Goal: Transaction & Acquisition: Subscribe to service/newsletter

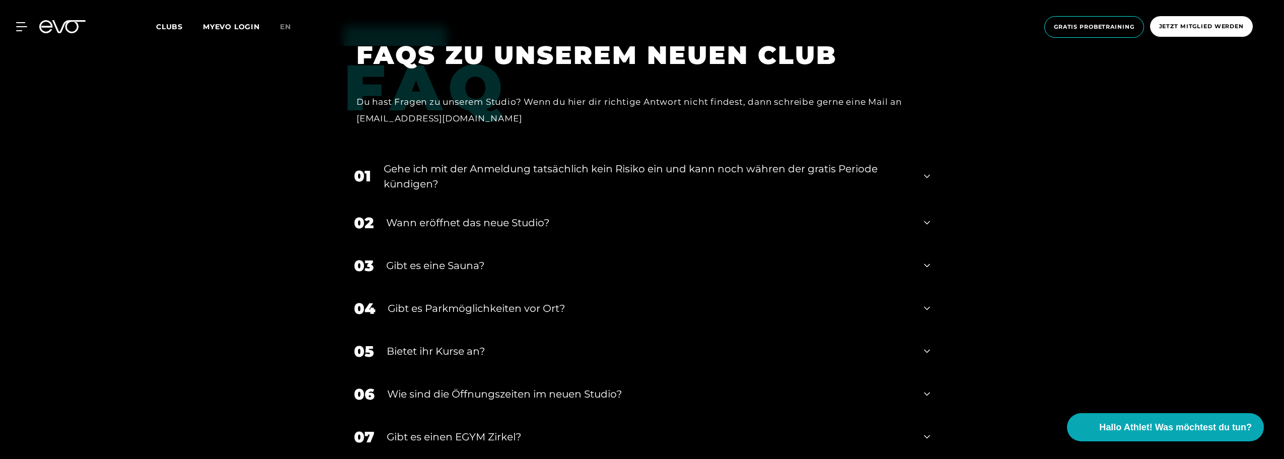
scroll to position [4130, 0]
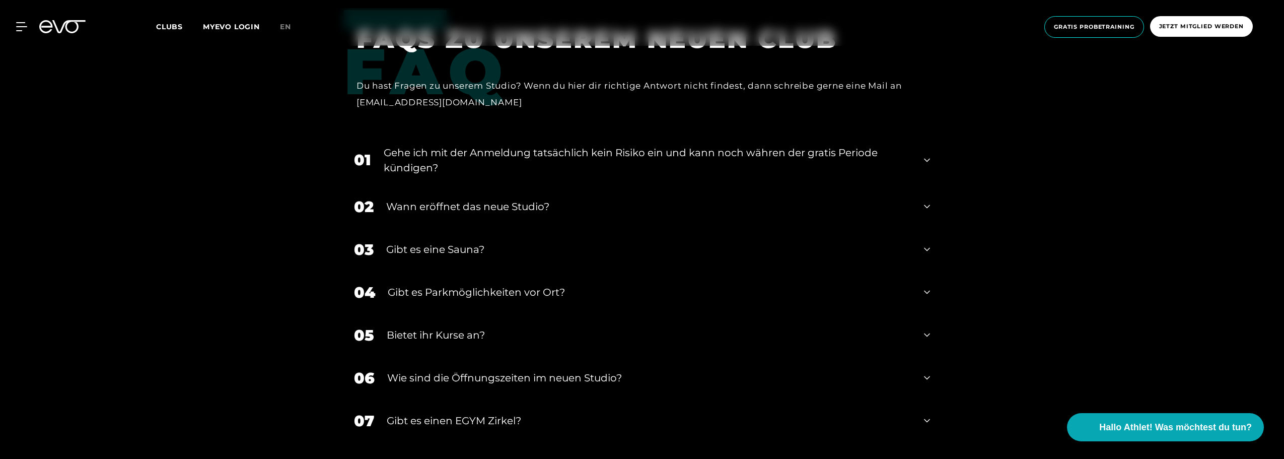
click at [933, 247] on div "03 Gibt es eine Sauna?" at bounding box center [642, 249] width 596 height 43
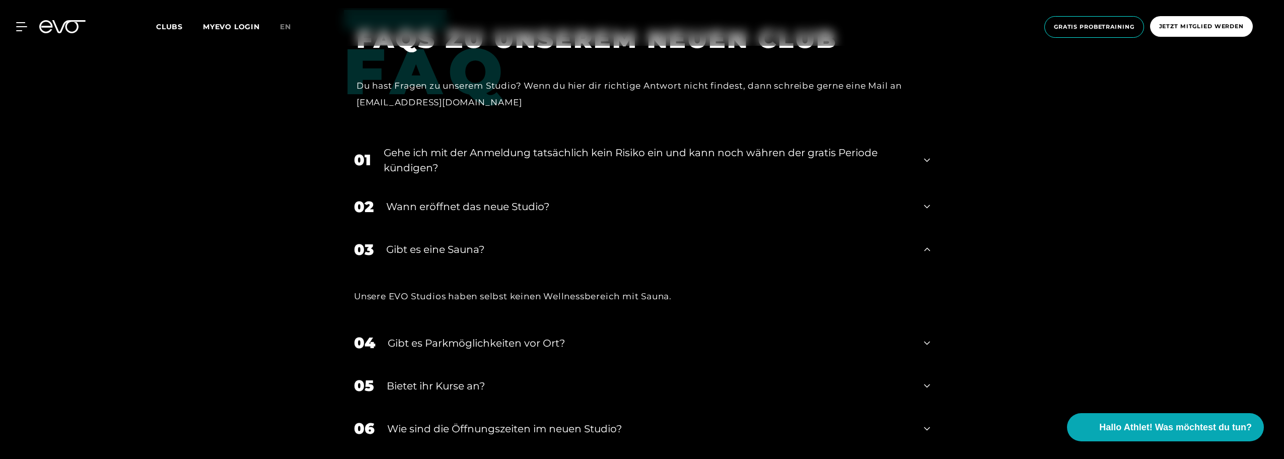
click at [931, 247] on div "03 Gibt es eine Sauna?" at bounding box center [642, 249] width 596 height 43
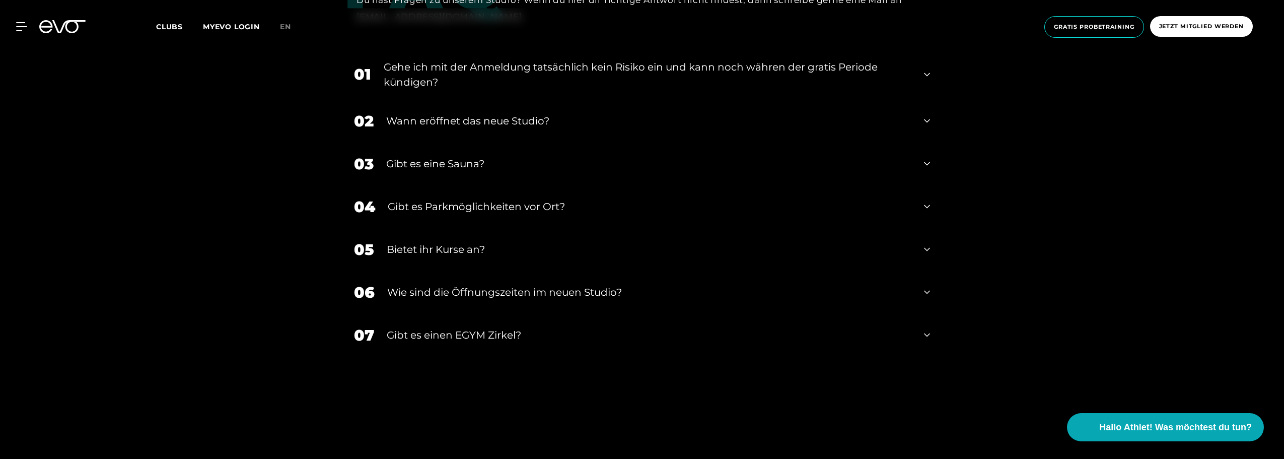
scroll to position [4231, 0]
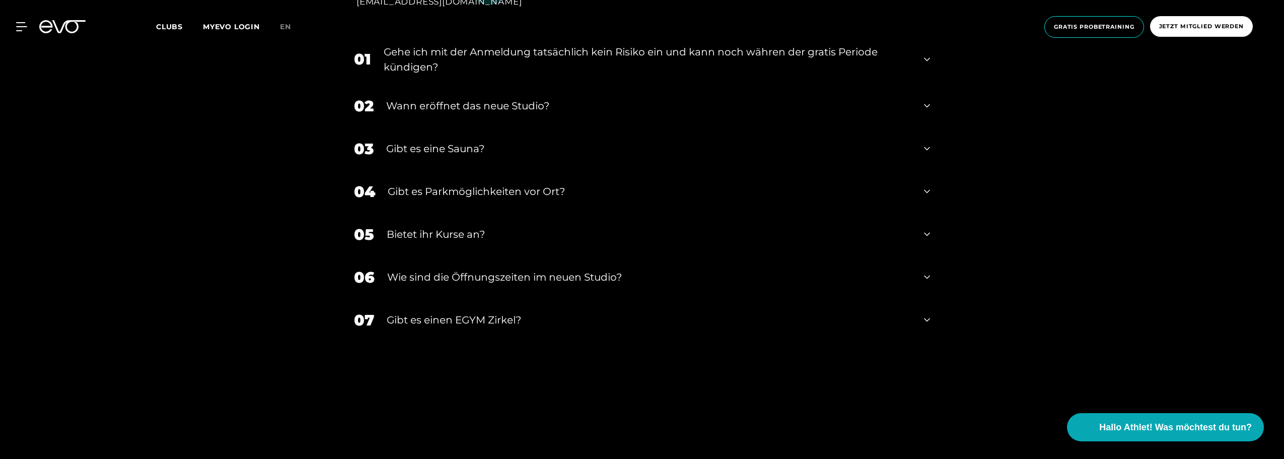
click at [928, 274] on icon at bounding box center [927, 277] width 6 height 12
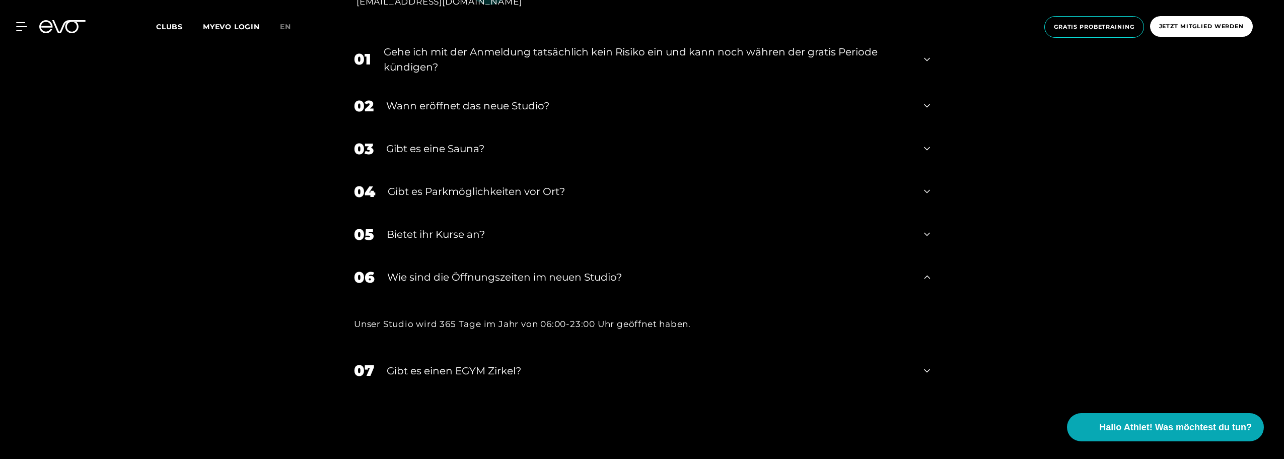
click at [928, 274] on icon at bounding box center [927, 277] width 6 height 12
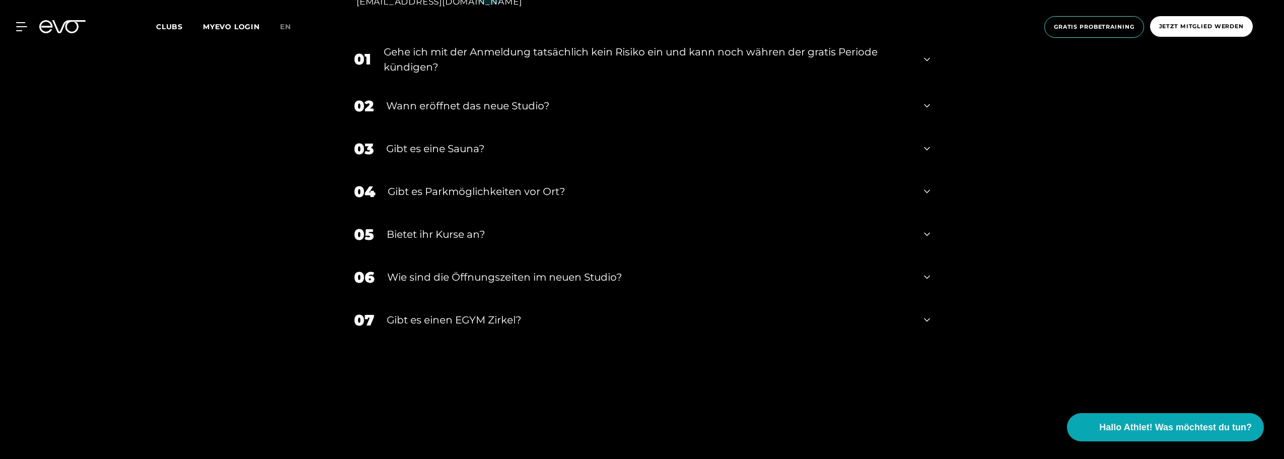
click at [926, 314] on icon at bounding box center [927, 320] width 6 height 12
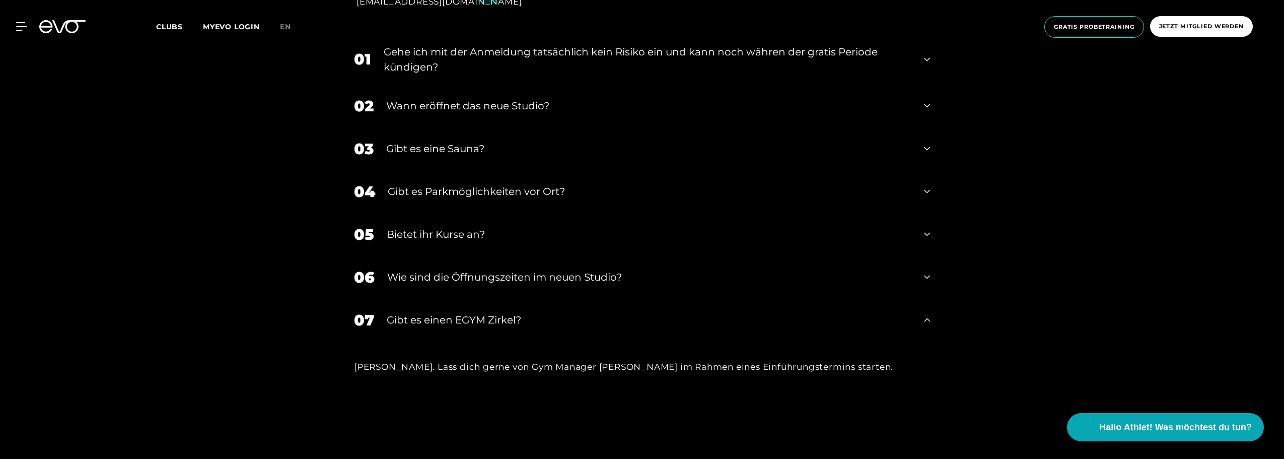
click at [926, 314] on icon at bounding box center [927, 320] width 6 height 12
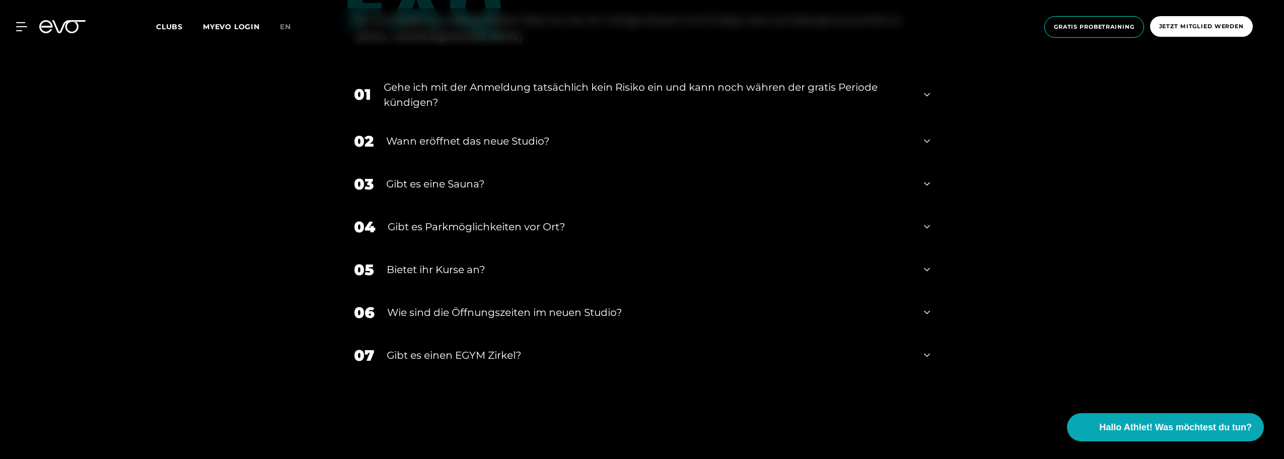
scroll to position [4181, 0]
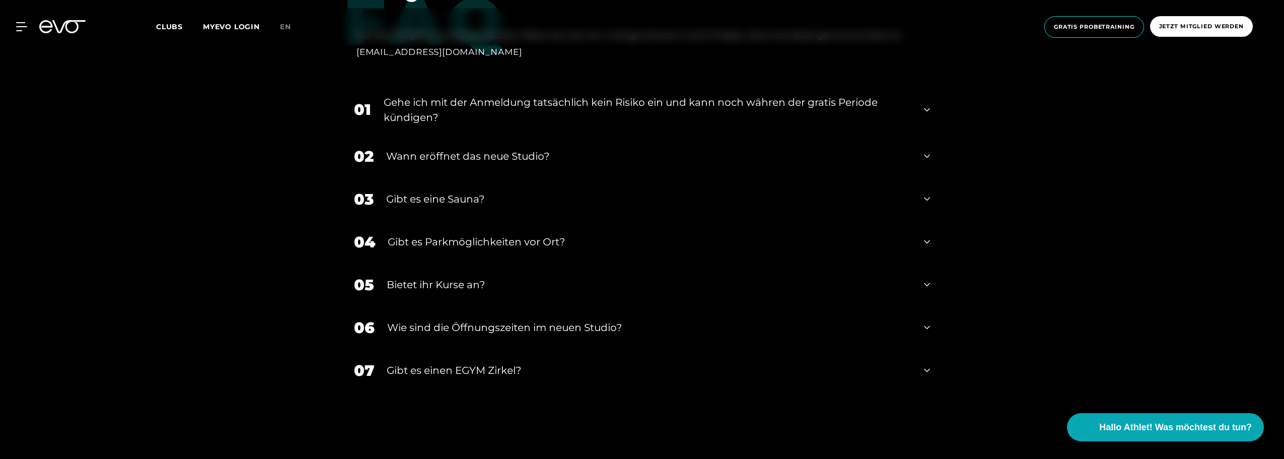
click at [928, 241] on icon at bounding box center [927, 242] width 6 height 12
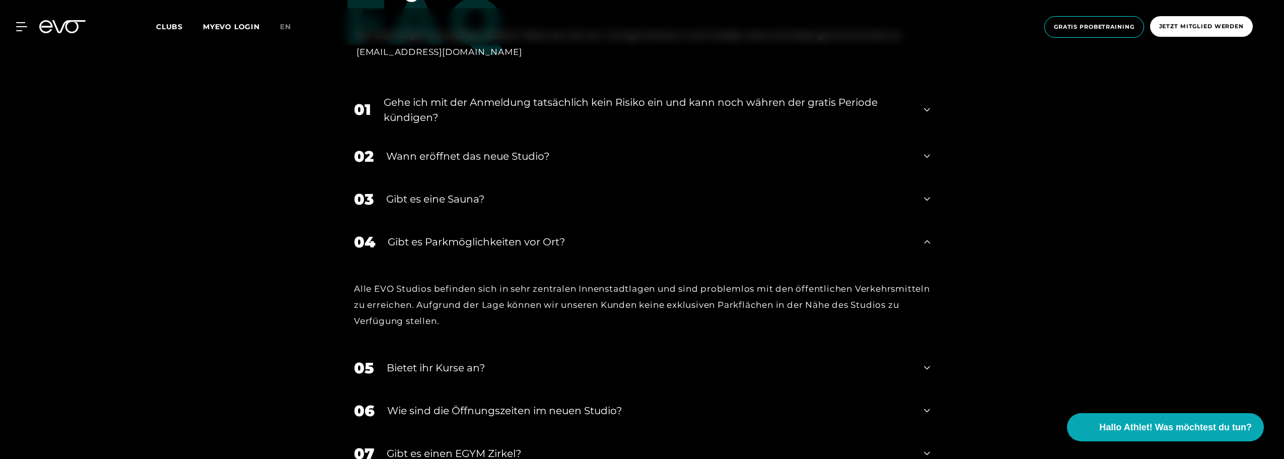
click at [926, 241] on icon at bounding box center [927, 242] width 6 height 12
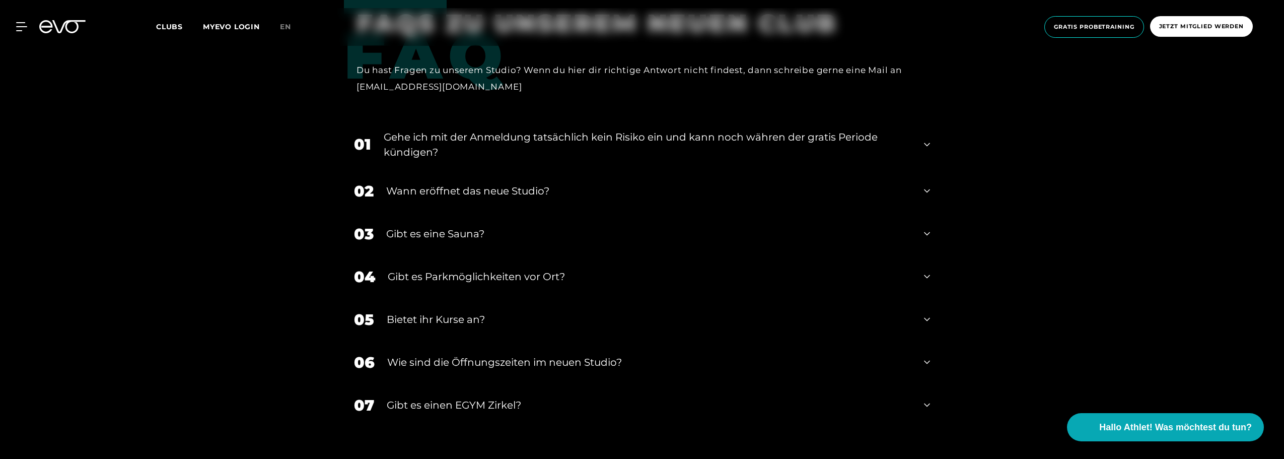
scroll to position [4130, 0]
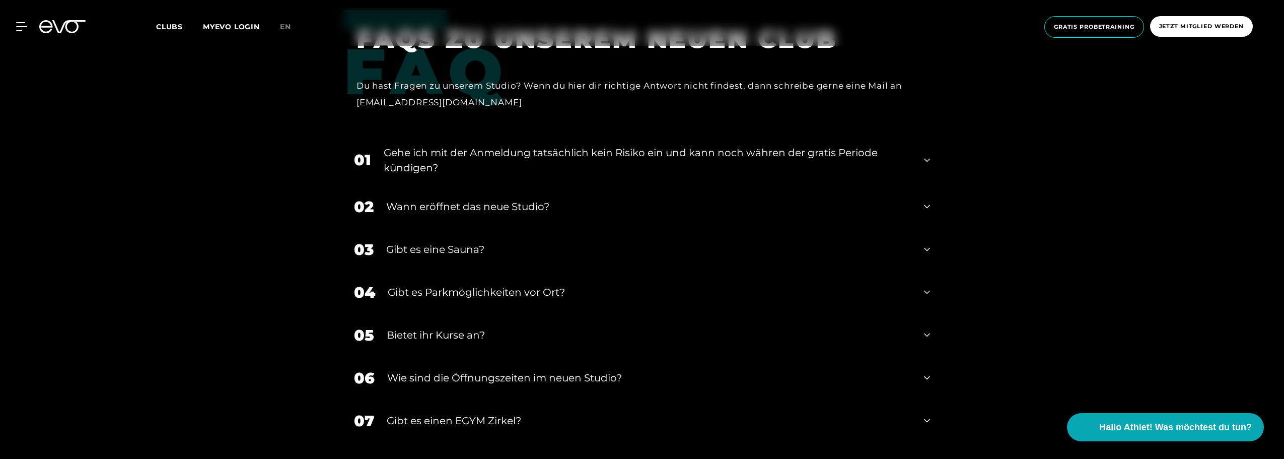
click at [925, 206] on icon at bounding box center [927, 207] width 6 height 4
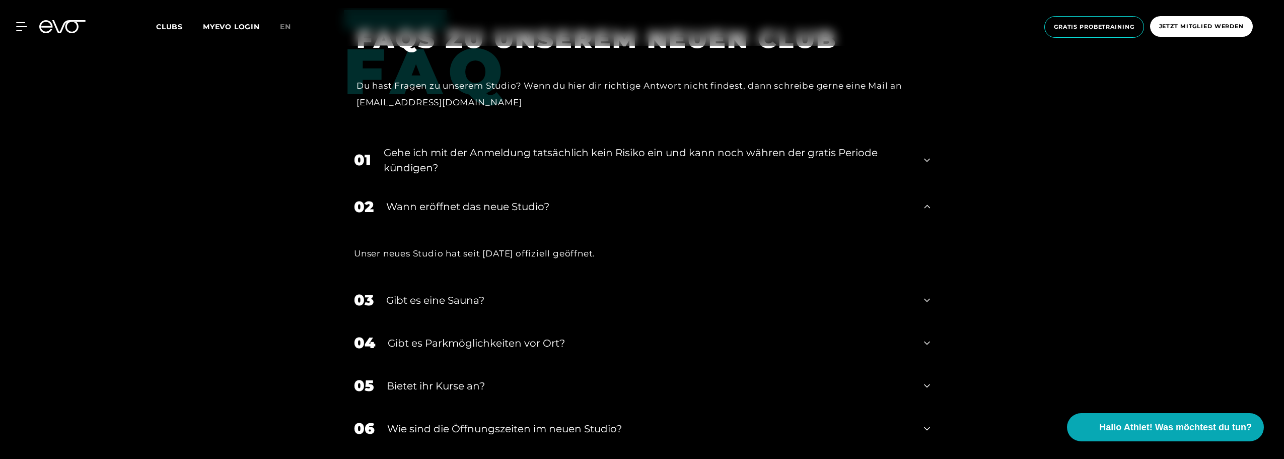
click at [925, 206] on icon at bounding box center [927, 206] width 6 height 12
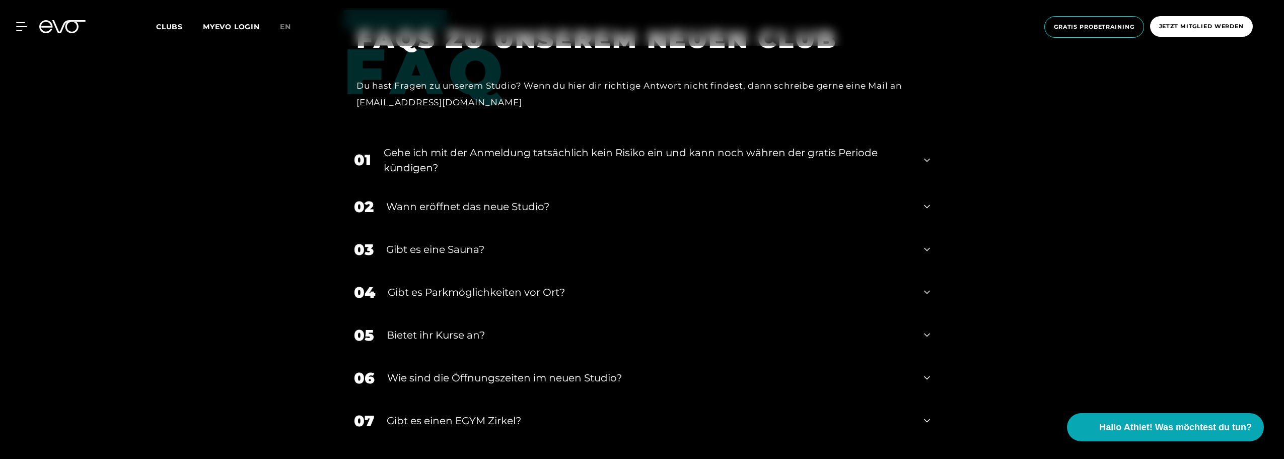
click at [929, 160] on icon at bounding box center [927, 161] width 6 height 4
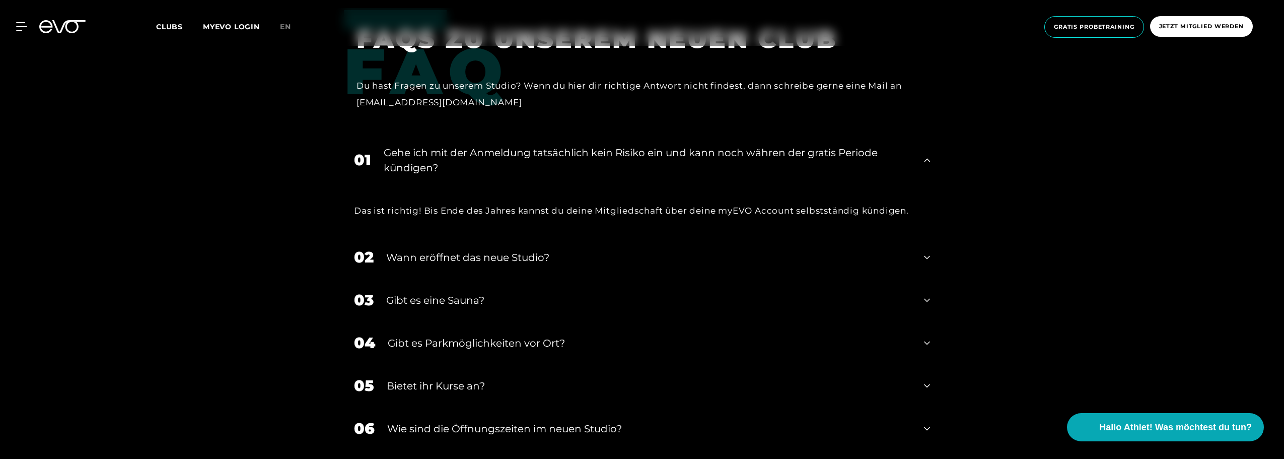
click at [929, 160] on icon at bounding box center [927, 160] width 6 height 12
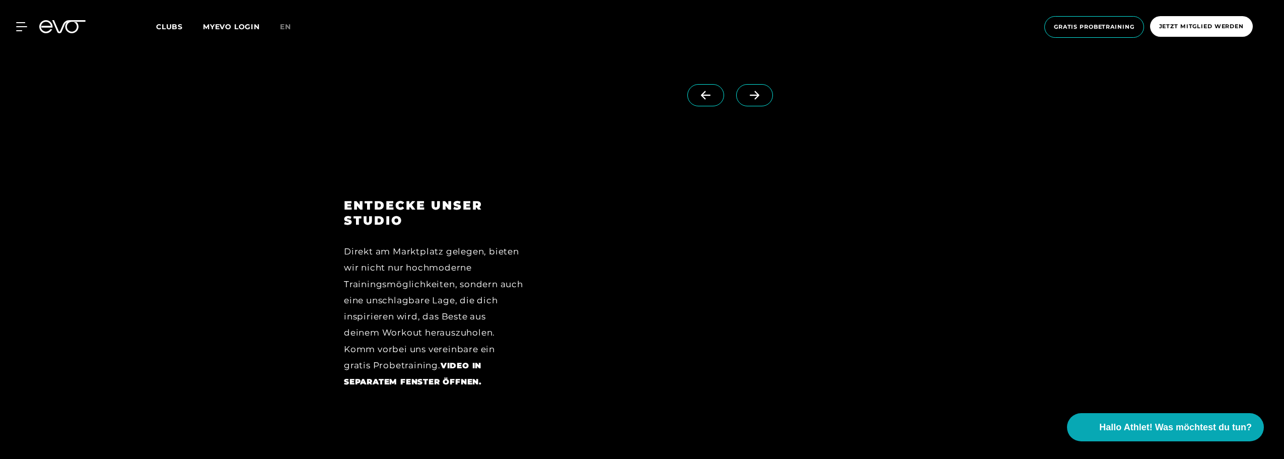
scroll to position [1602, 0]
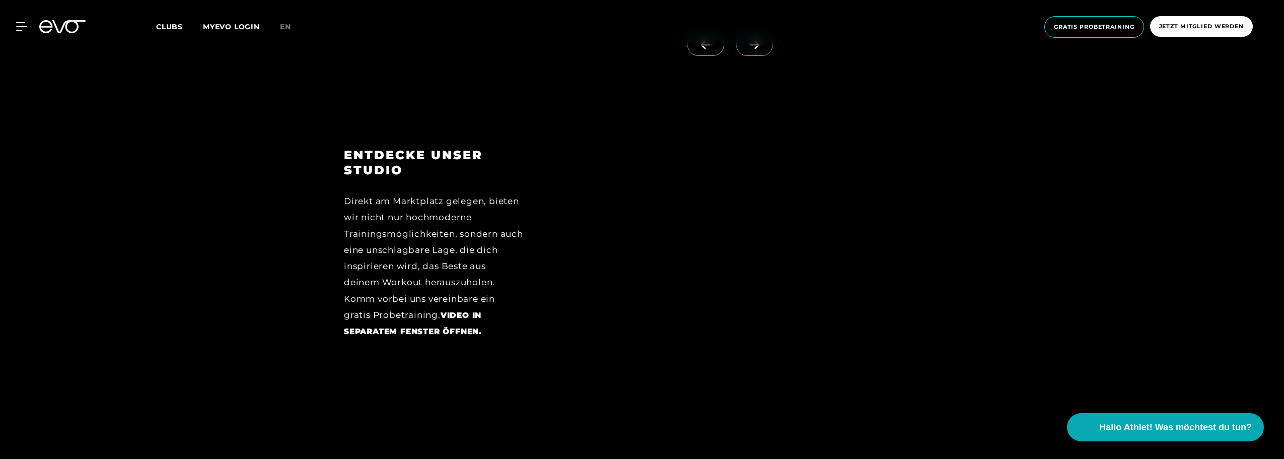
click at [470, 311] on strong "Video in separatem Fenster öffnen." at bounding box center [413, 323] width 138 height 26
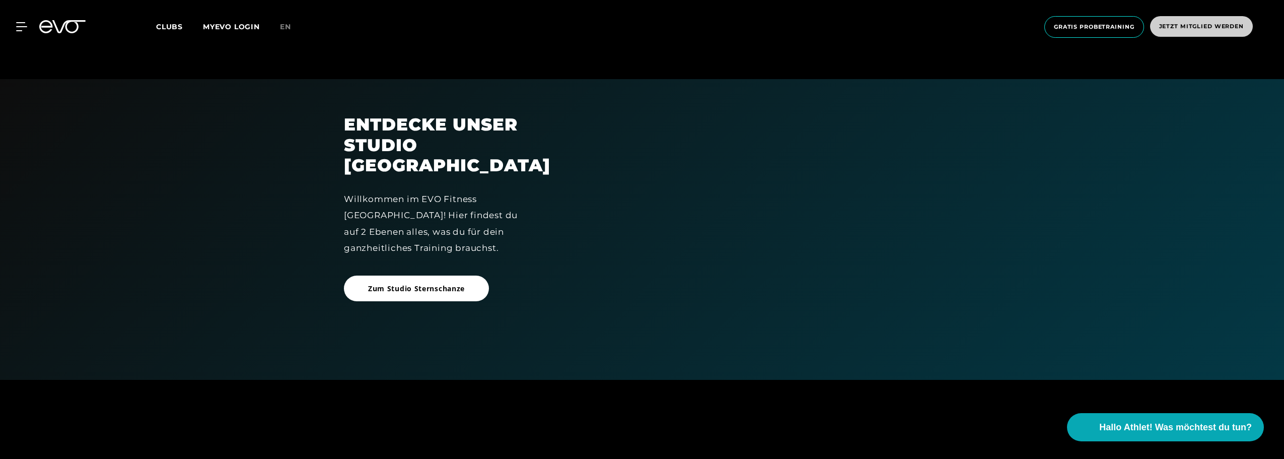
click at [1193, 24] on span "Jetzt Mitglied werden" at bounding box center [1202, 26] width 85 height 9
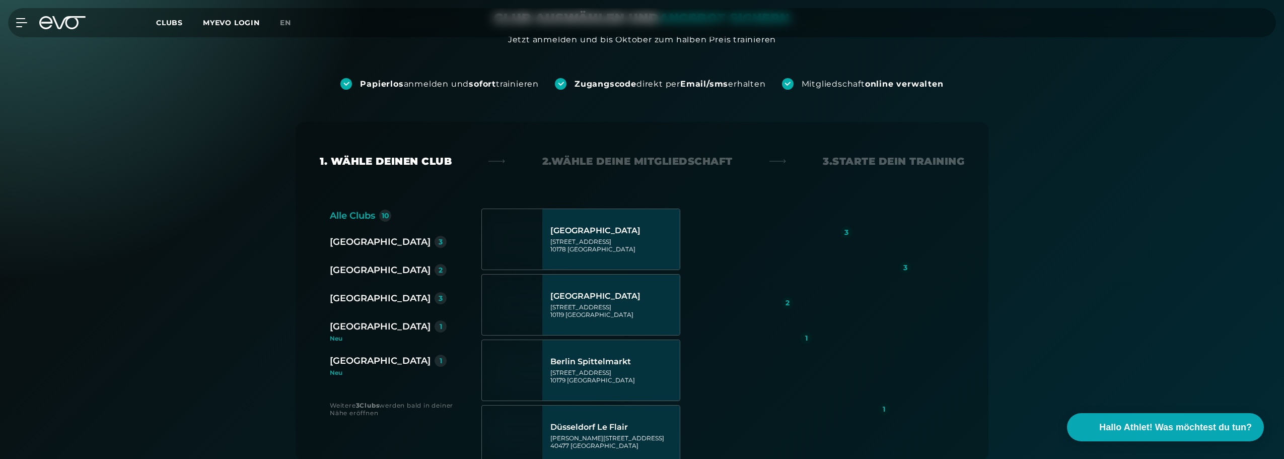
scroll to position [151, 0]
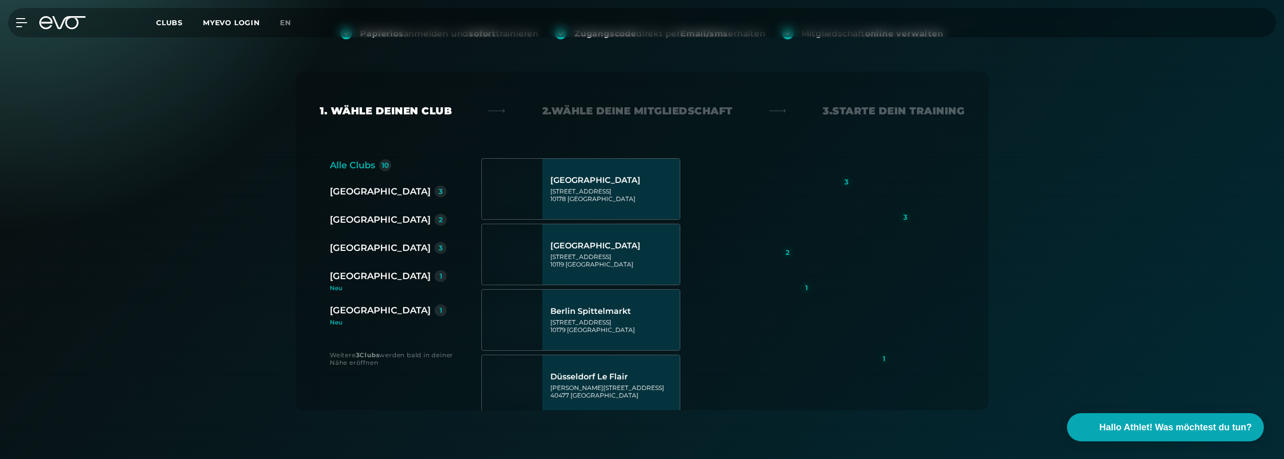
click at [372, 308] on div "[GEOGRAPHIC_DATA]" at bounding box center [380, 310] width 101 height 14
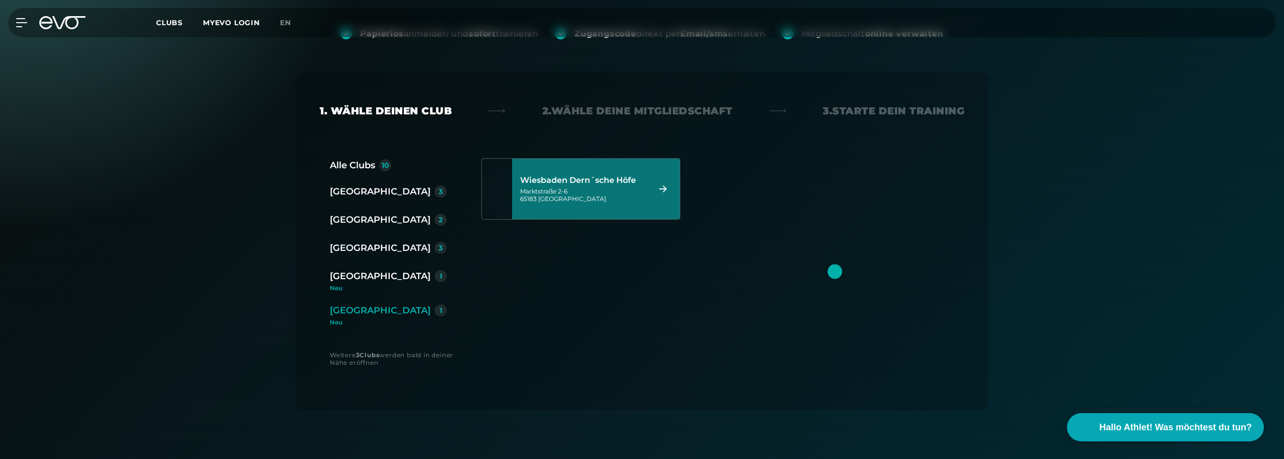
click at [566, 184] on div "Wiesbaden Dern´sche Höfe" at bounding box center [583, 180] width 126 height 10
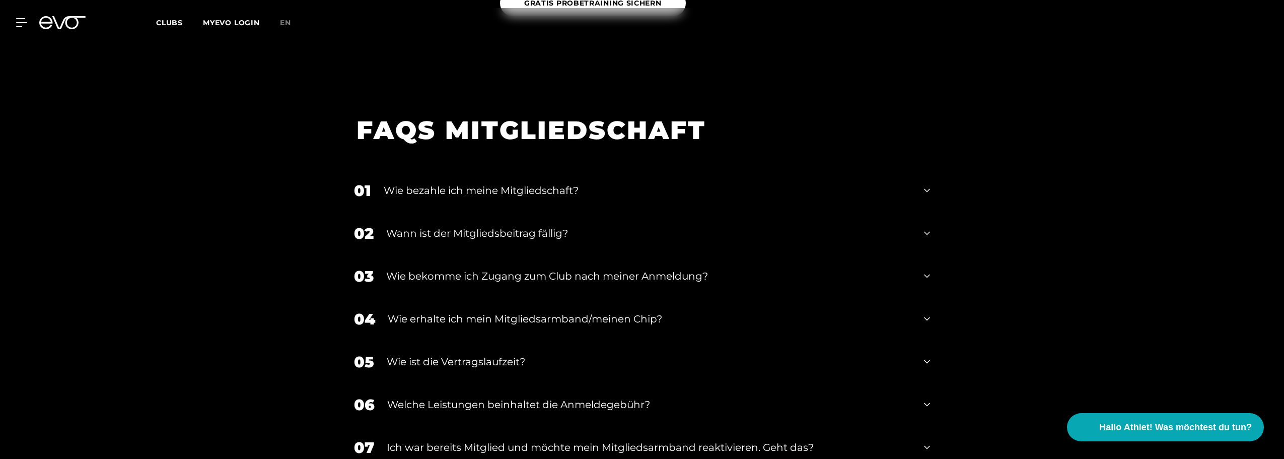
scroll to position [1683, 0]
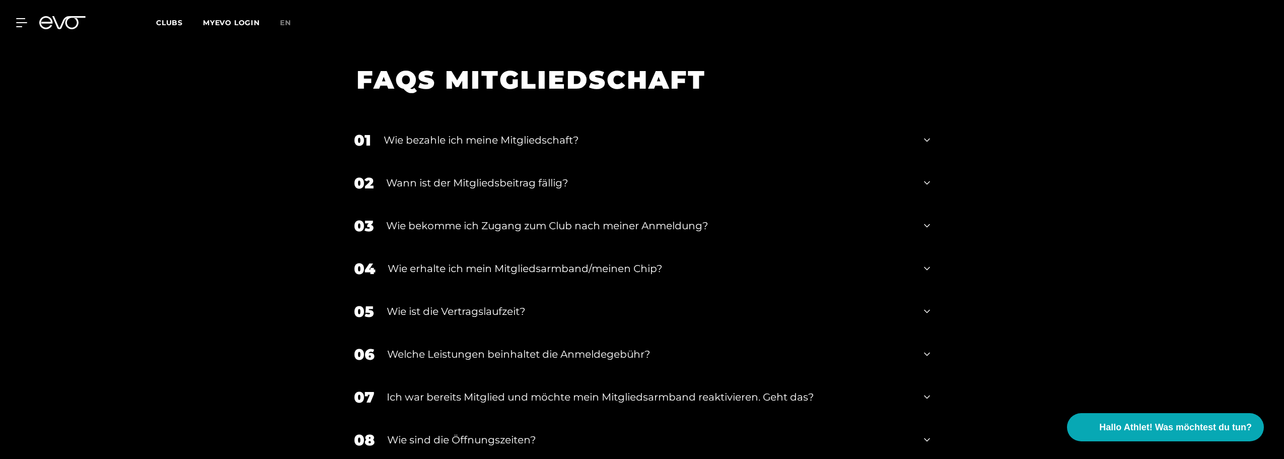
click at [485, 304] on div "Wie ist die Vertragslaufzeit?" at bounding box center [649, 311] width 525 height 15
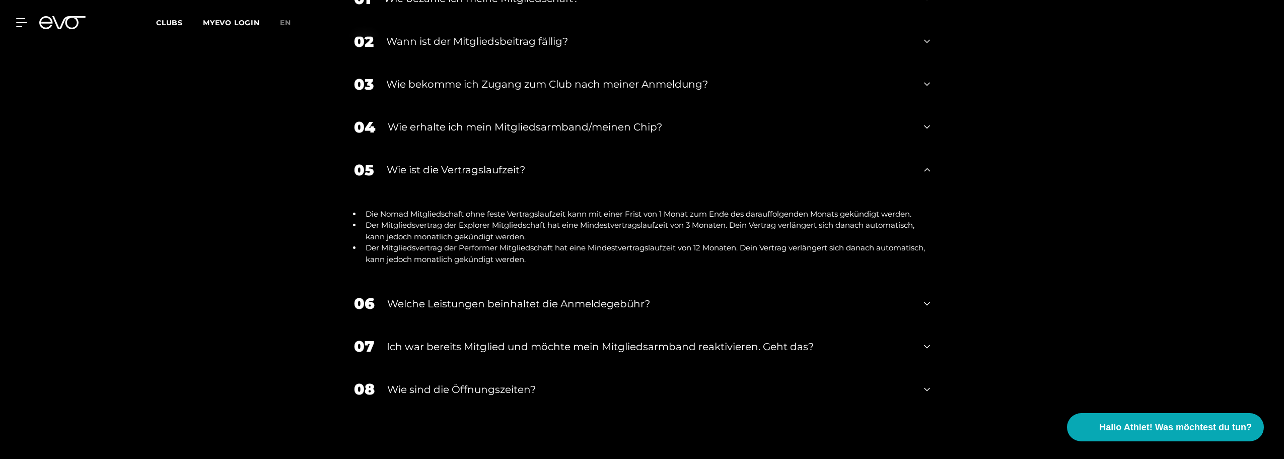
scroll to position [1835, 0]
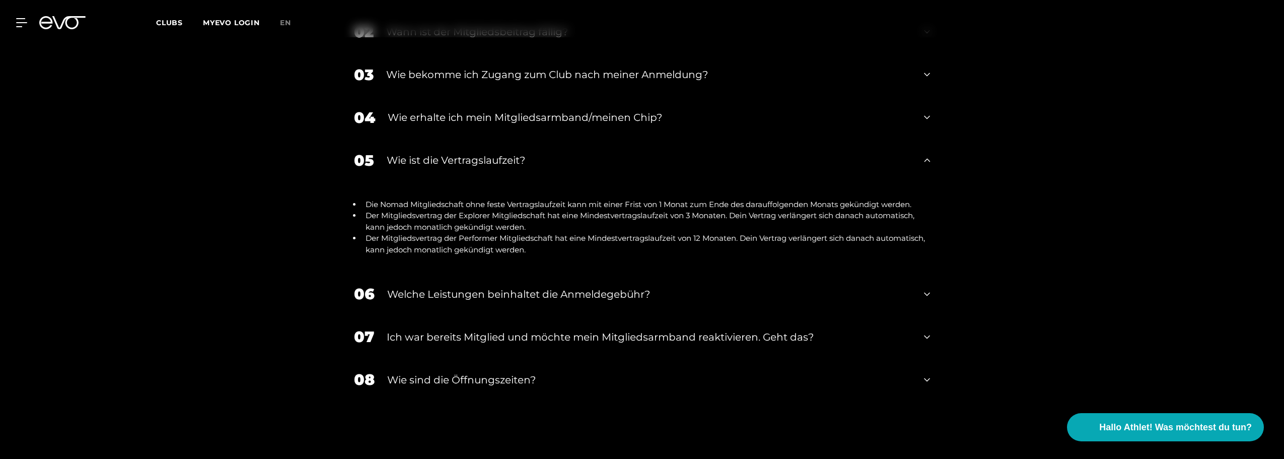
click at [492, 287] on div "Welche Leistungen beinhaltet die Anmeldegebühr?" at bounding box center [649, 294] width 524 height 15
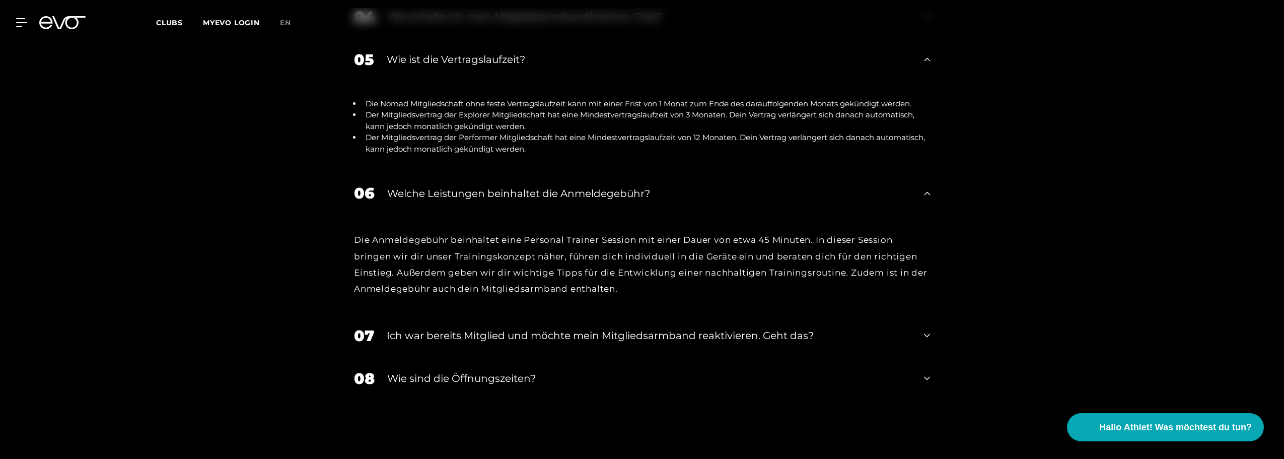
scroll to position [1986, 0]
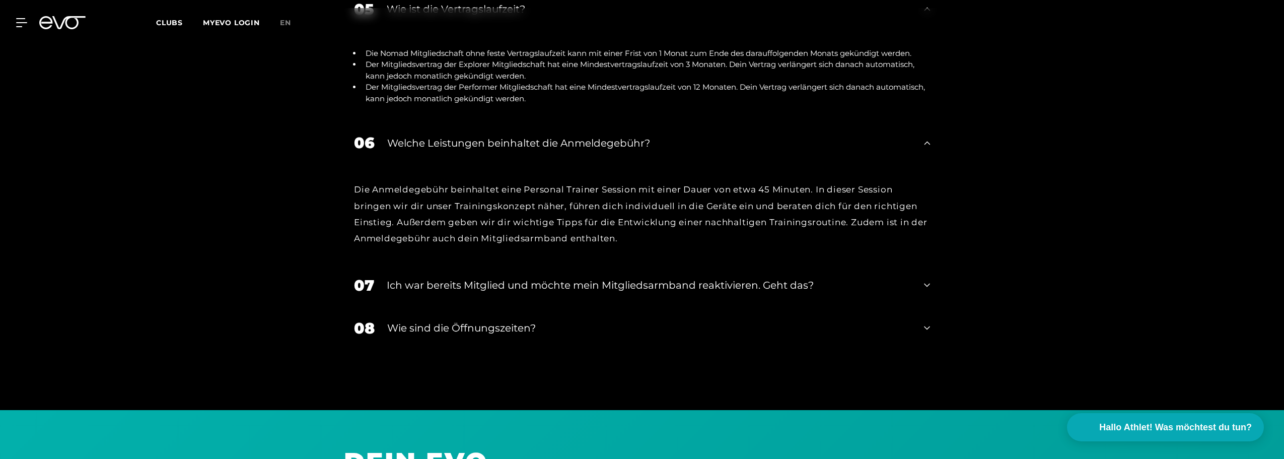
click at [488, 320] on div "Wie sind die Öffnungszeiten?" at bounding box center [649, 327] width 524 height 15
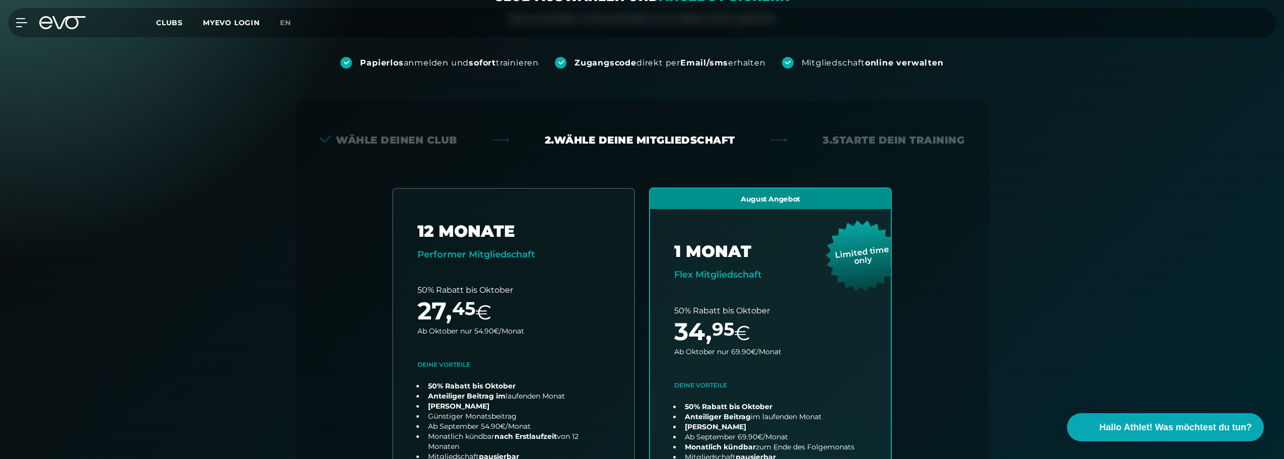
scroll to position [0, 0]
